Goal: Task Accomplishment & Management: Use online tool/utility

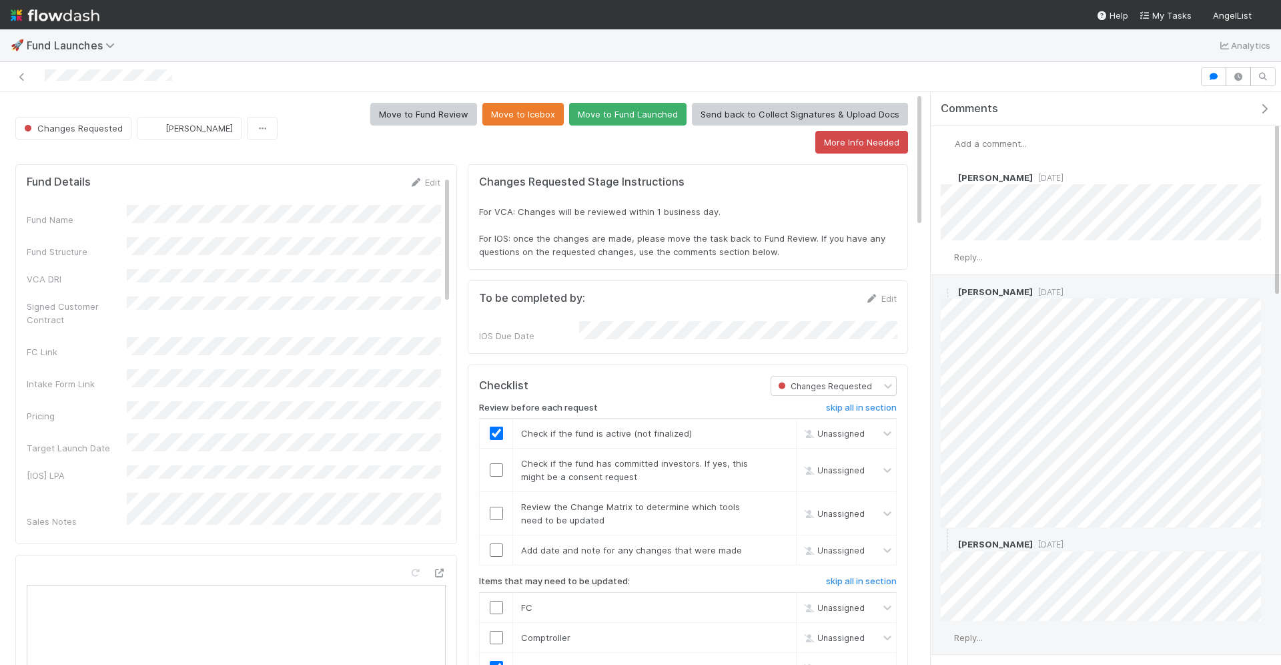
checkbox input "true"
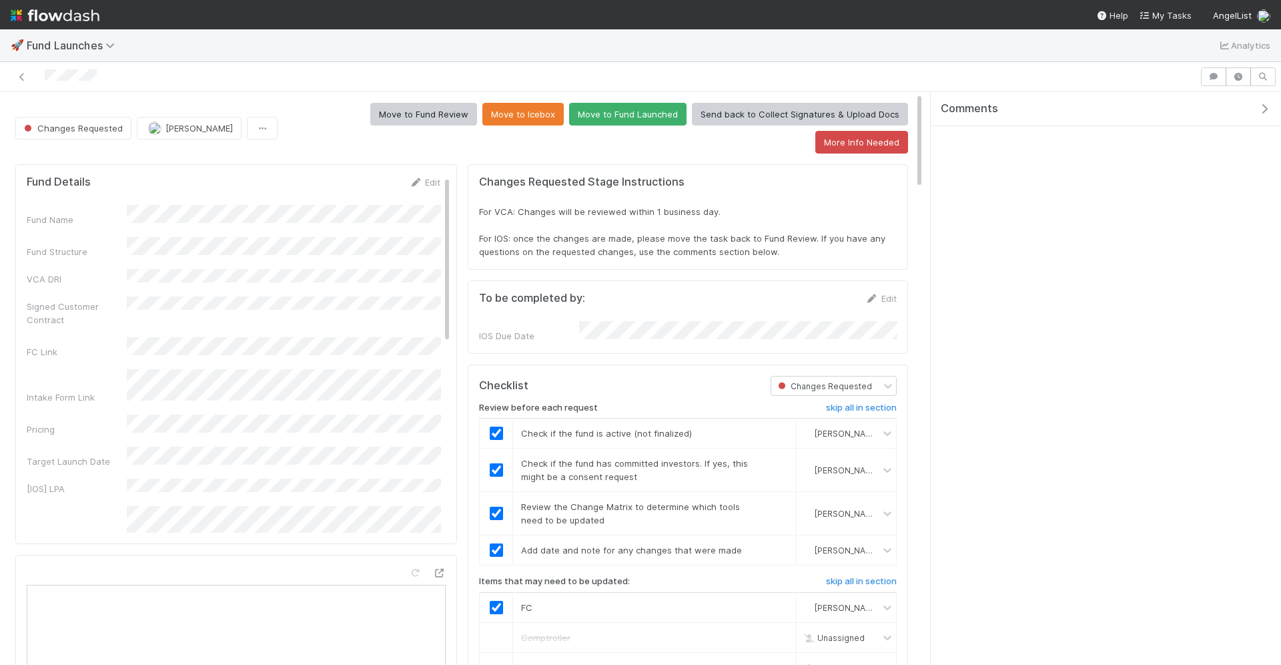
scroll to position [272, 871]
